Goal: Information Seeking & Learning: Check status

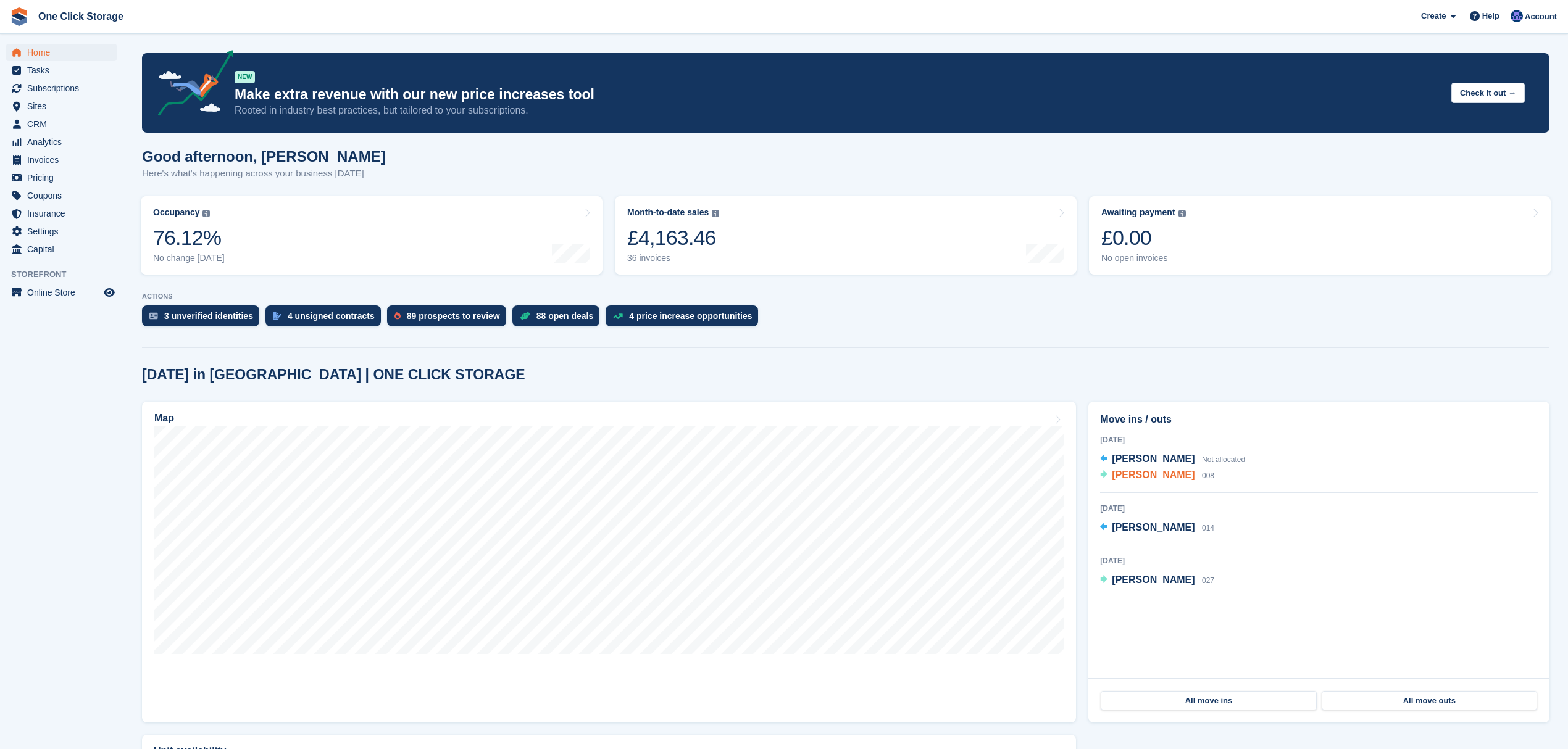
click at [1163, 480] on span "[PERSON_NAME]" at bounding box center [1153, 475] width 83 height 11
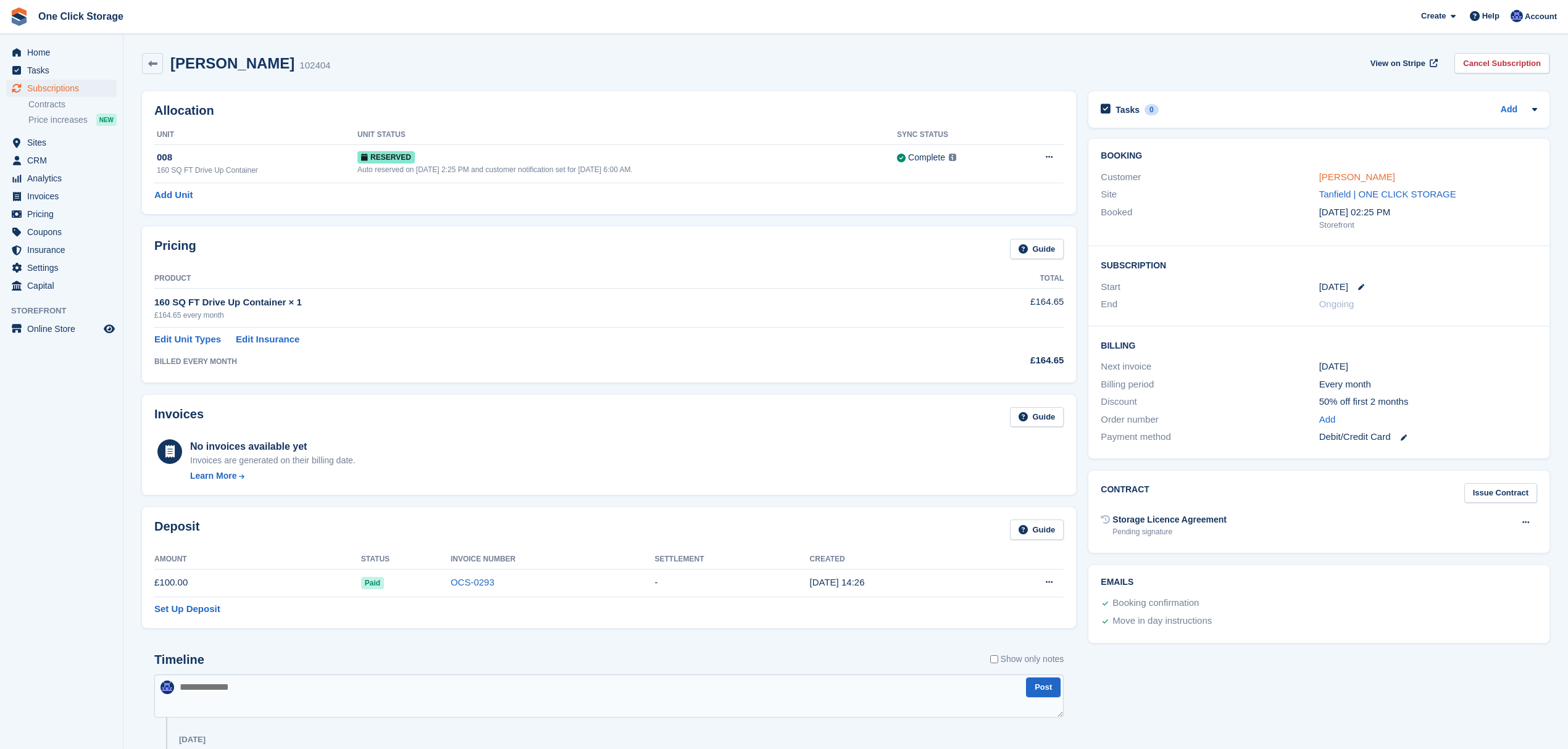
click at [1332, 177] on link "[PERSON_NAME]" at bounding box center [1357, 177] width 76 height 11
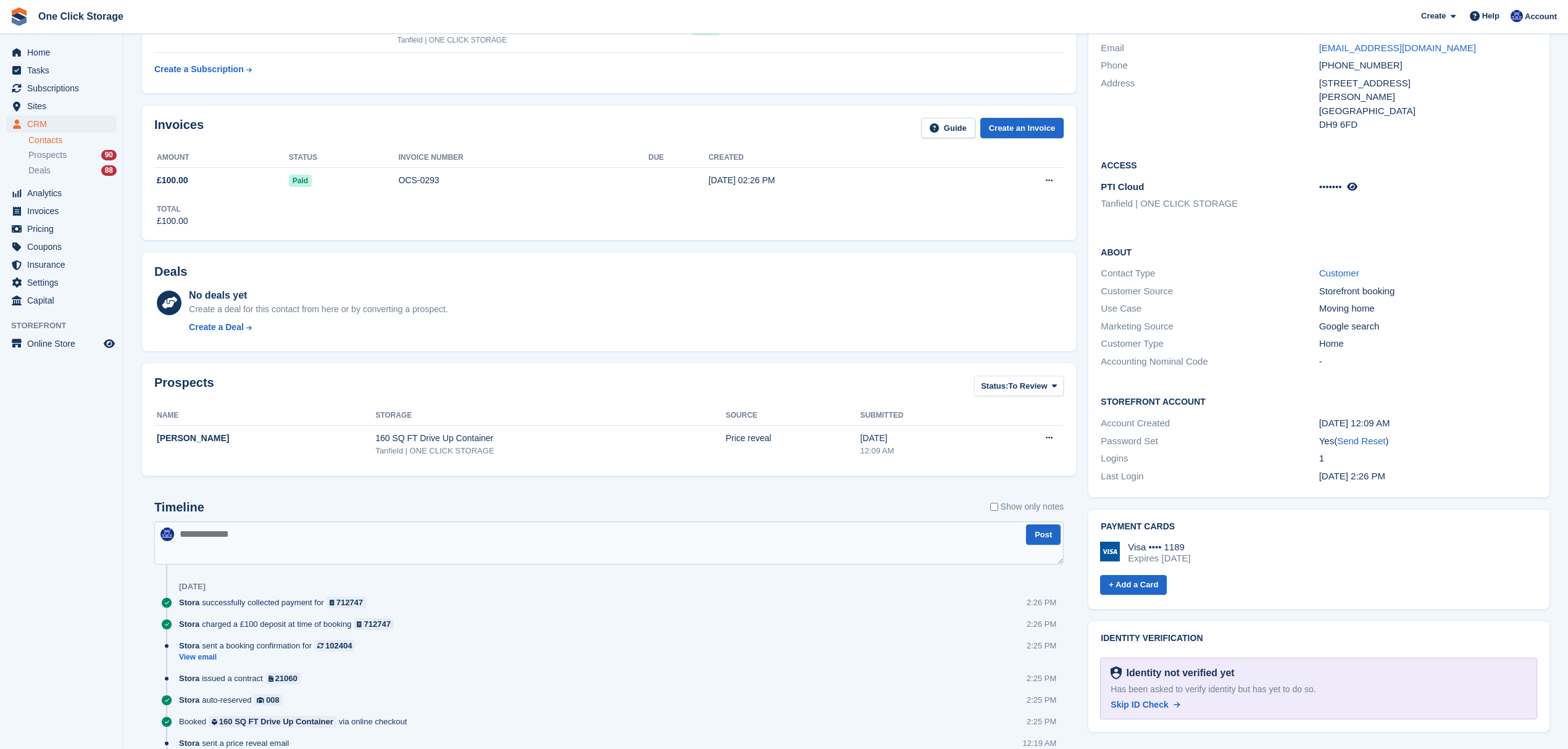
scroll to position [238, 0]
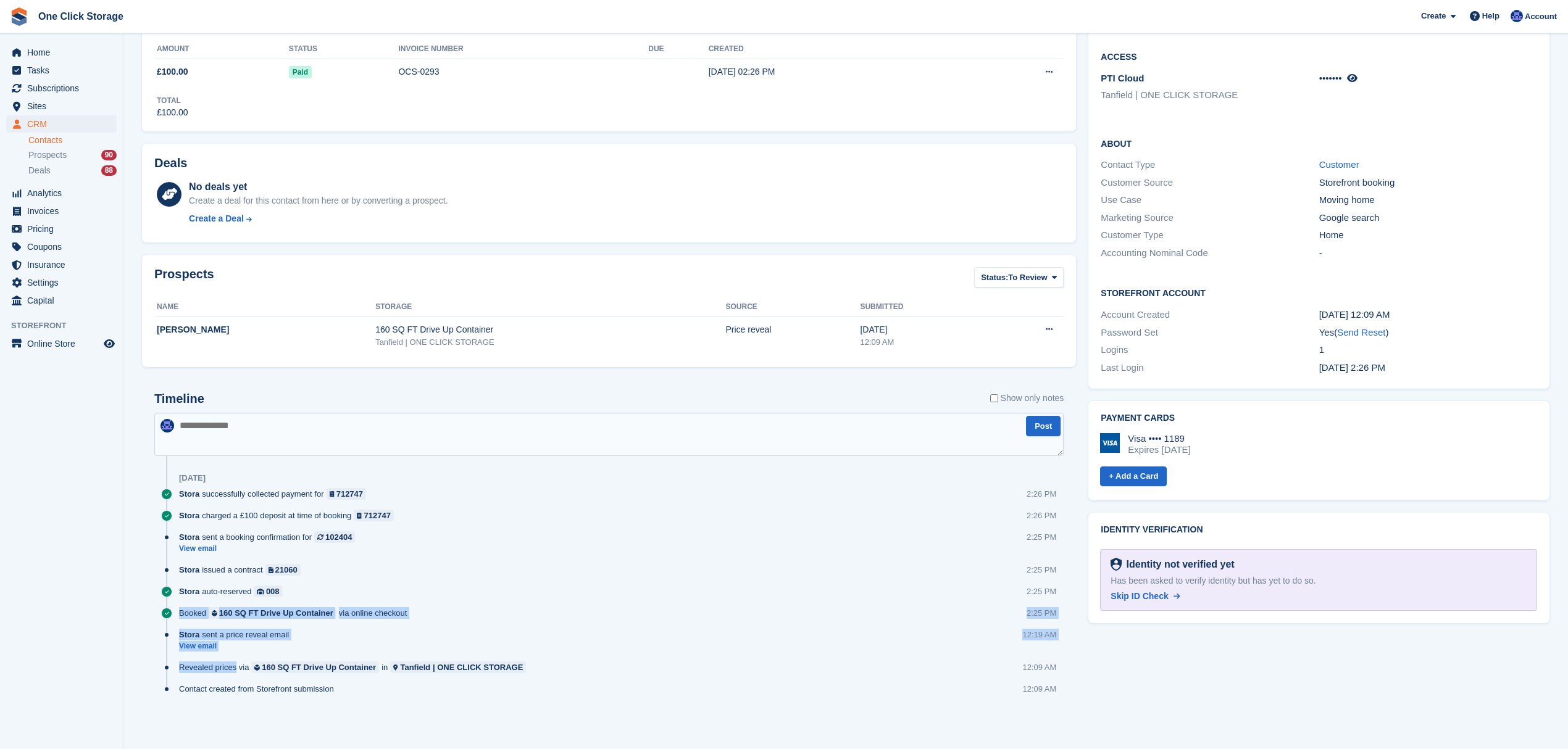
drag, startPoint x: 218, startPoint y: 668, endPoint x: 155, endPoint y: 621, distance: 78.6
click at [155, 621] on div "Timeline Show only notes Post Today Stora successfully collected payment for 71…" at bounding box center [609, 549] width 909 height 314
click at [62, 621] on aside "Home Tasks Subscriptions Subscriptions Subscriptions Contracts Price increases …" at bounding box center [61, 378] width 123 height 688
drag, startPoint x: 331, startPoint y: 522, endPoint x: 304, endPoint y: 523, distance: 27.0
click at [304, 523] on div "Stora charged a £100 deposit at time of booking 712747 2:26 PM" at bounding box center [621, 520] width 884 height 21
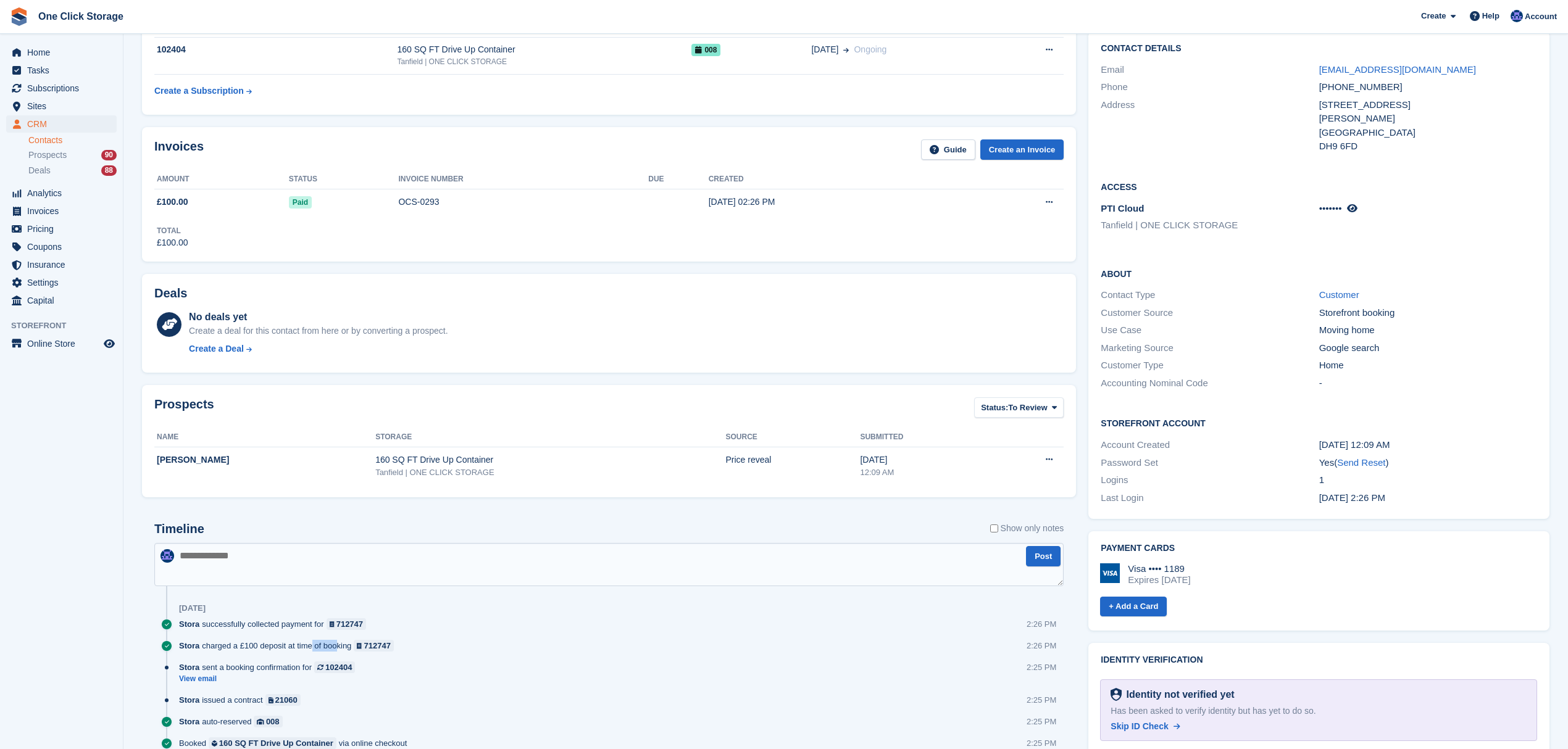
scroll to position [0, 0]
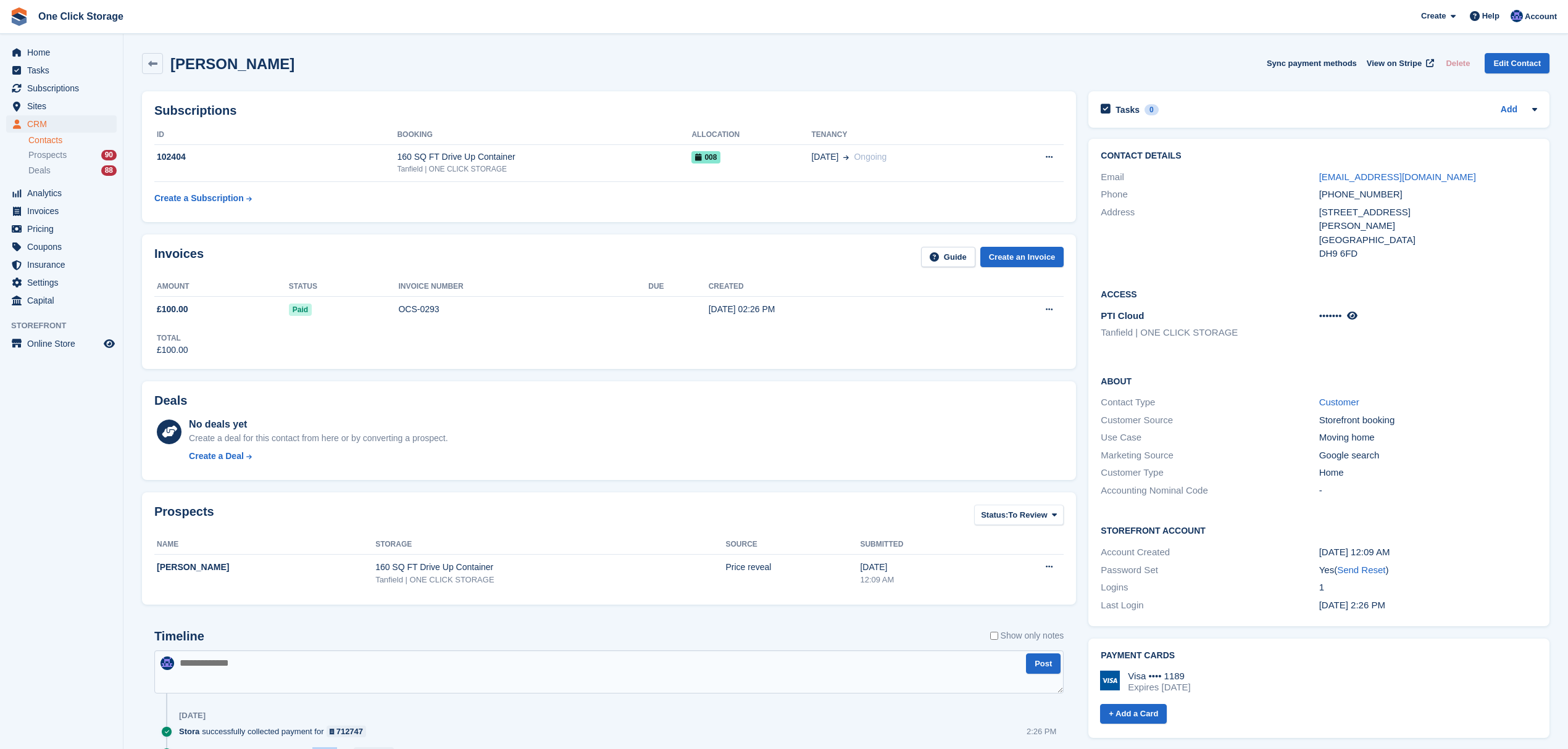
drag, startPoint x: 1472, startPoint y: 601, endPoint x: 1109, endPoint y: 153, distance: 576.6
click at [1109, 153] on div "Contact Details Email craighampton@hotmail.co.uk Phone +447584293762 Address 12…" at bounding box center [1319, 383] width 461 height 487
